Goal: Navigation & Orientation: Find specific page/section

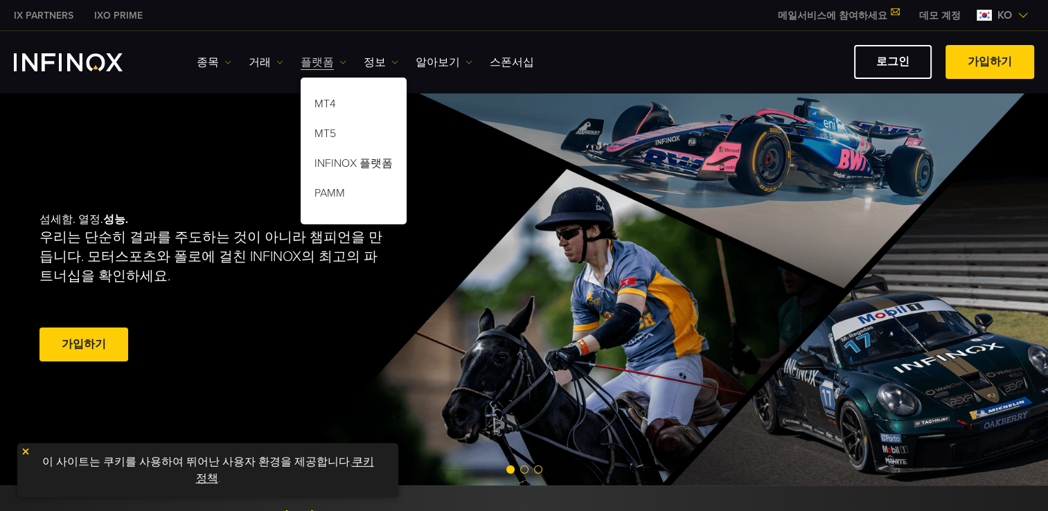
click at [340, 64] on img at bounding box center [343, 62] width 7 height 7
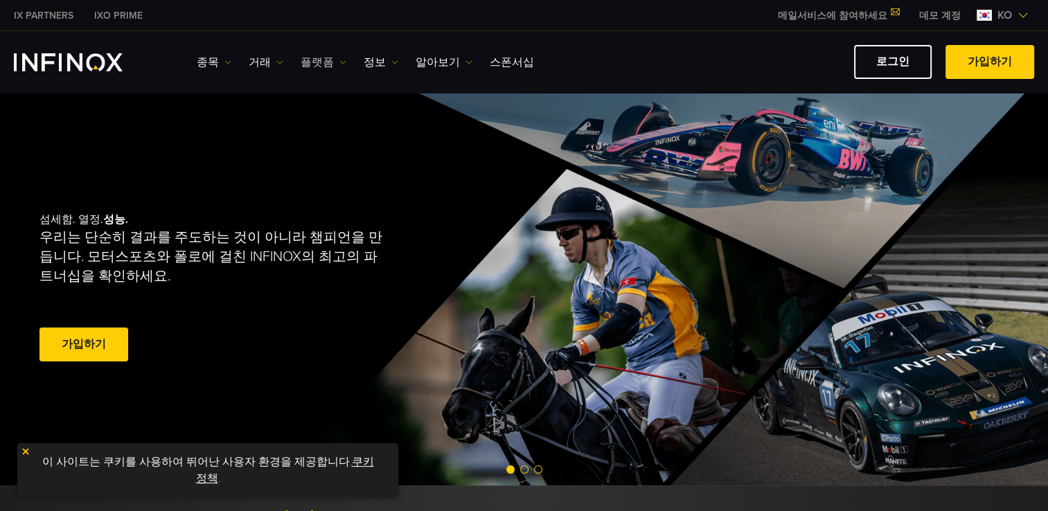
click at [340, 62] on img at bounding box center [343, 62] width 7 height 7
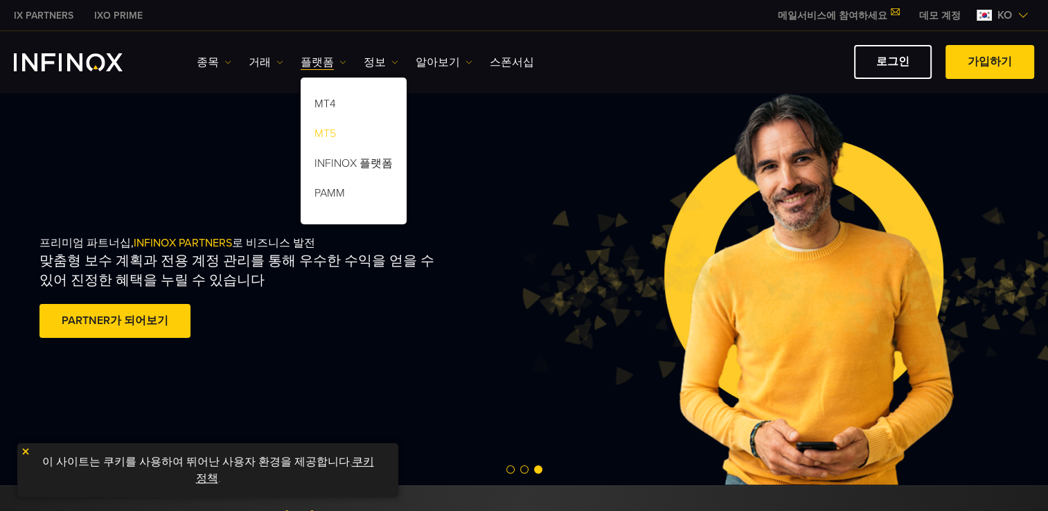
click at [326, 139] on link "MT5" at bounding box center [354, 136] width 106 height 30
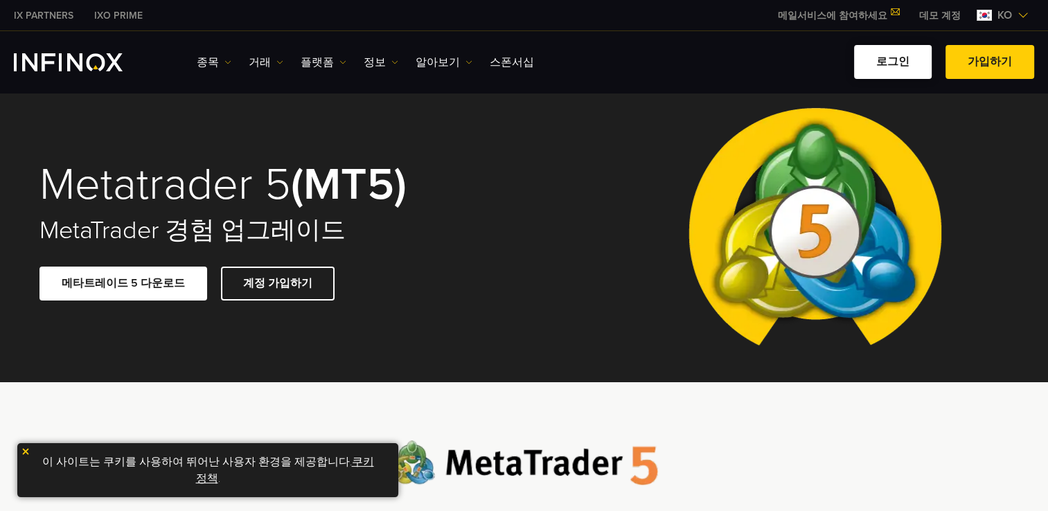
click at [896, 61] on link "로그인" at bounding box center [893, 62] width 78 height 34
